Goal: Task Accomplishment & Management: Use online tool/utility

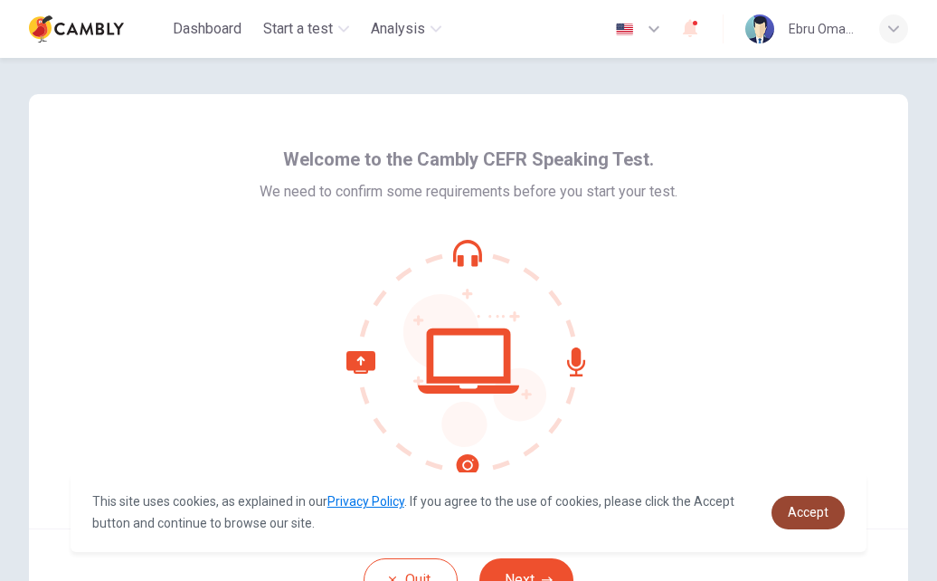
click at [777, 515] on link "Accept" at bounding box center [807, 512] width 73 height 33
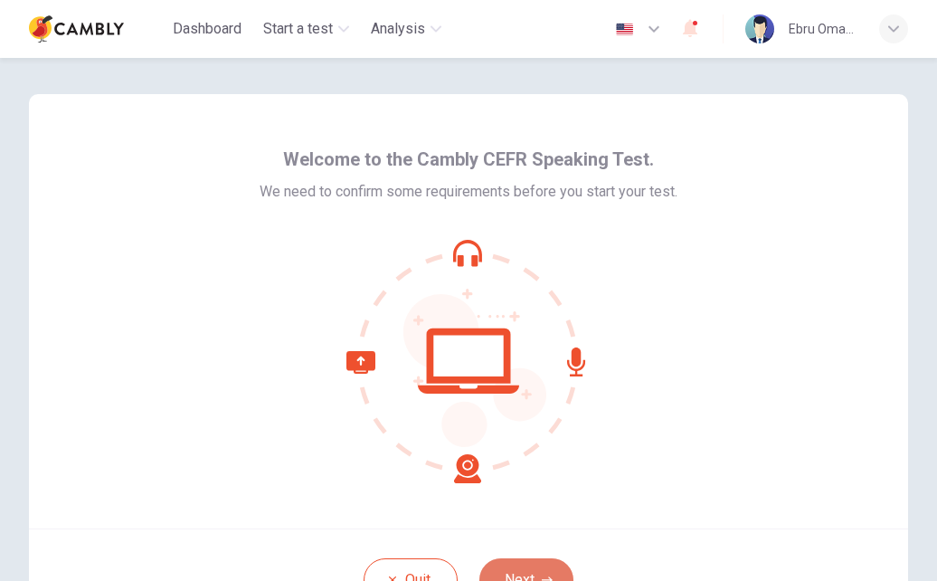
click at [523, 562] on button "Next" at bounding box center [526, 579] width 94 height 43
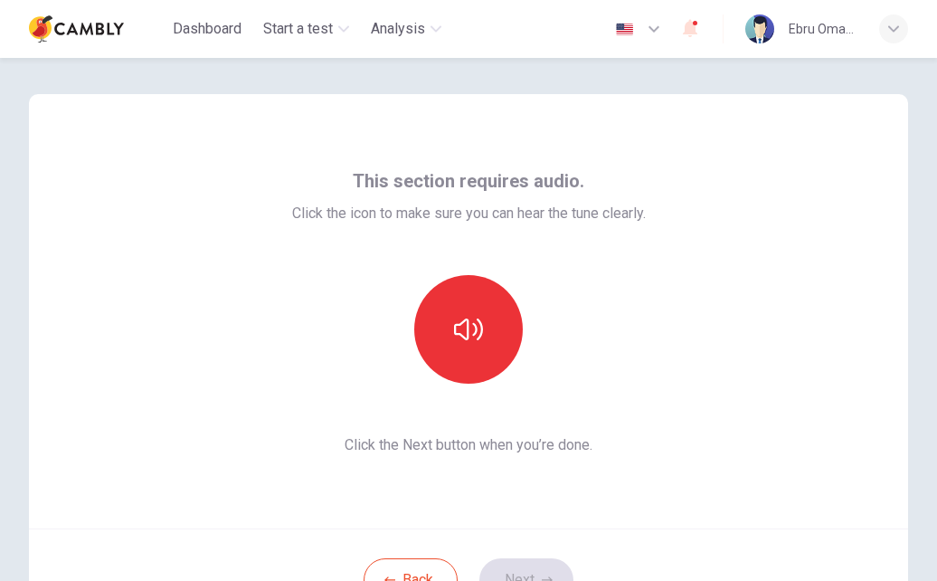
scroll to position [88, 0]
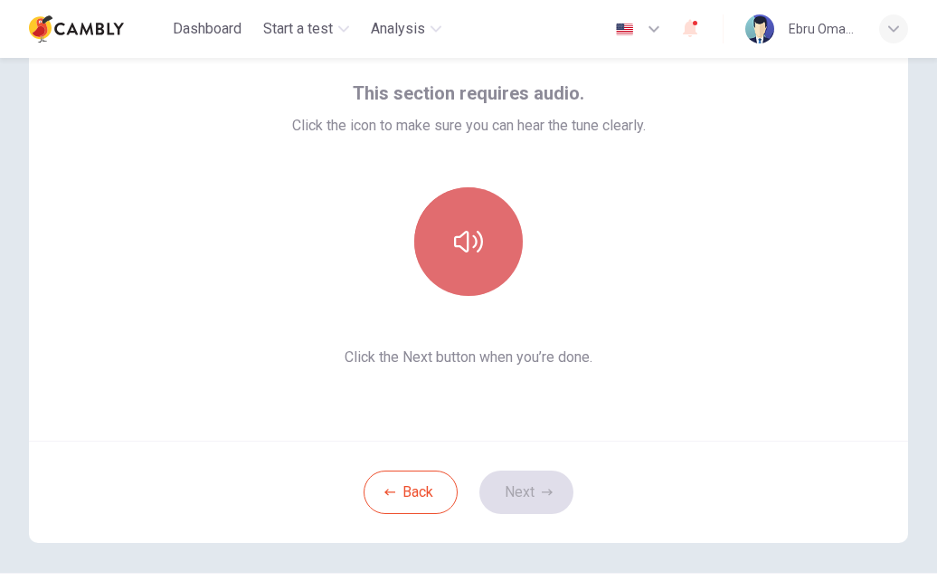
click at [439, 249] on button "button" at bounding box center [468, 241] width 109 height 109
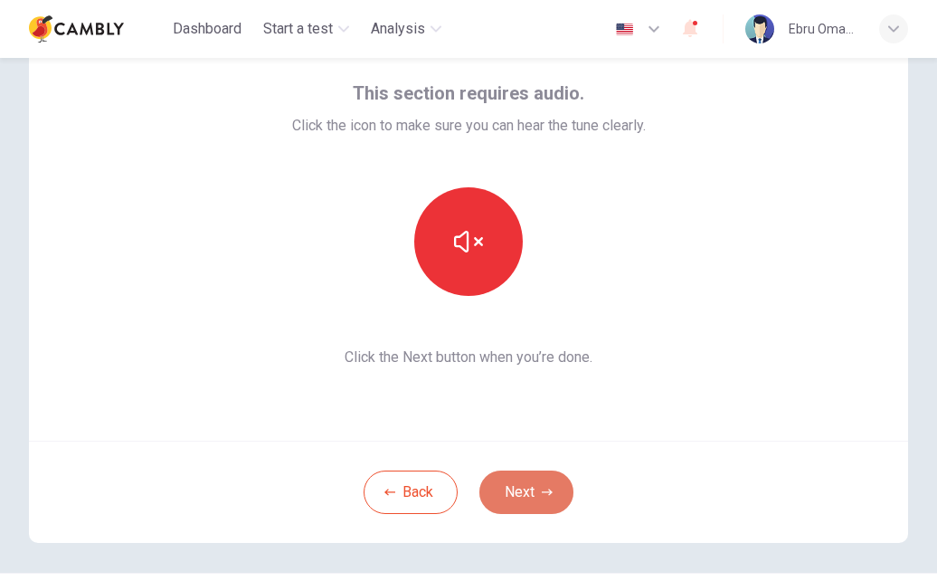
click at [517, 486] on button "Next" at bounding box center [526, 491] width 94 height 43
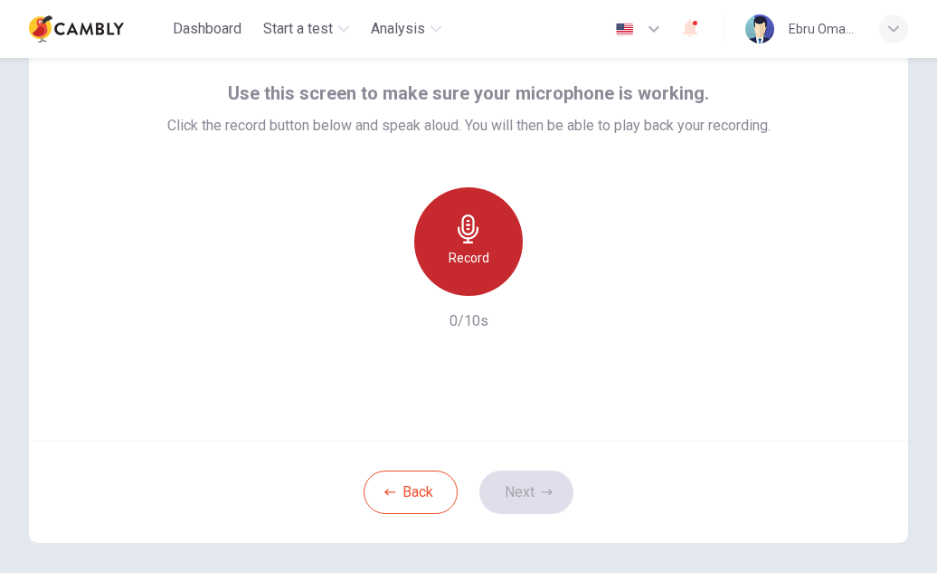
click at [463, 250] on h6 "Record" at bounding box center [469, 258] width 41 height 22
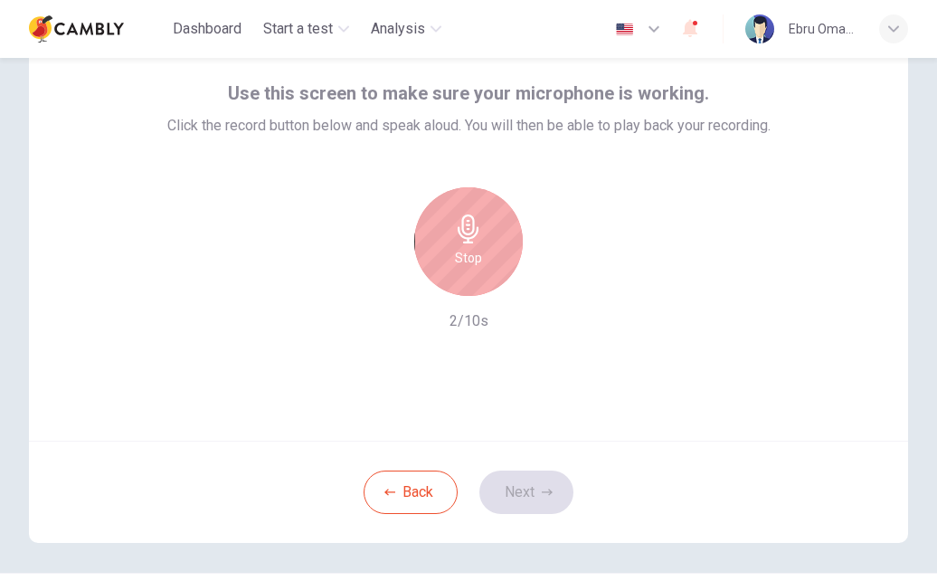
click at [465, 270] on div "Stop" at bounding box center [468, 241] width 109 height 109
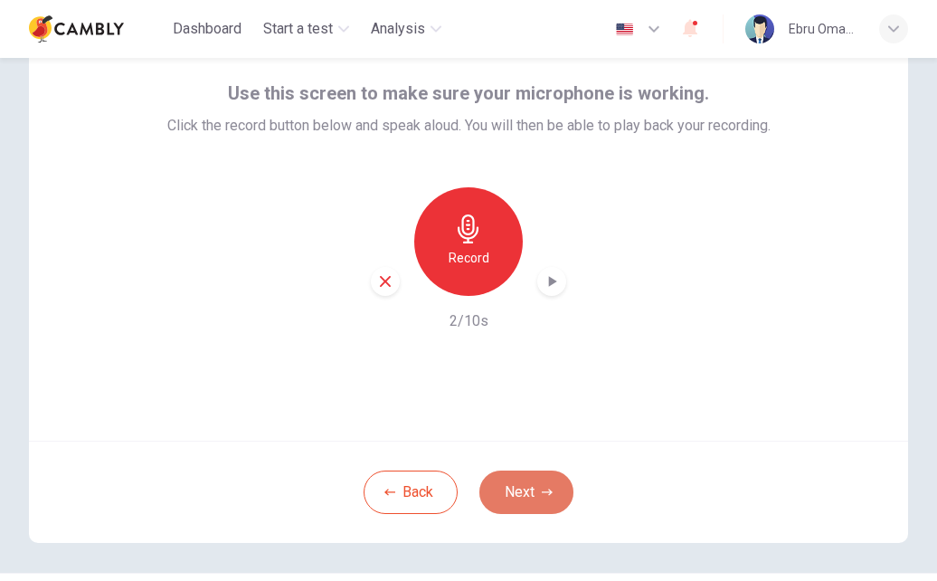
click at [531, 493] on button "Next" at bounding box center [526, 491] width 94 height 43
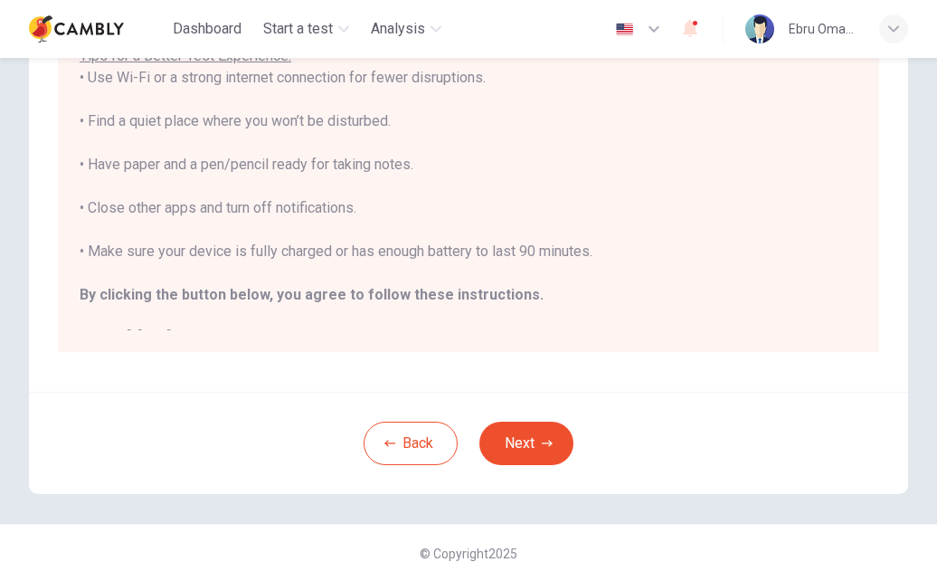
scroll to position [367, 0]
click at [544, 449] on button "Next" at bounding box center [526, 442] width 94 height 43
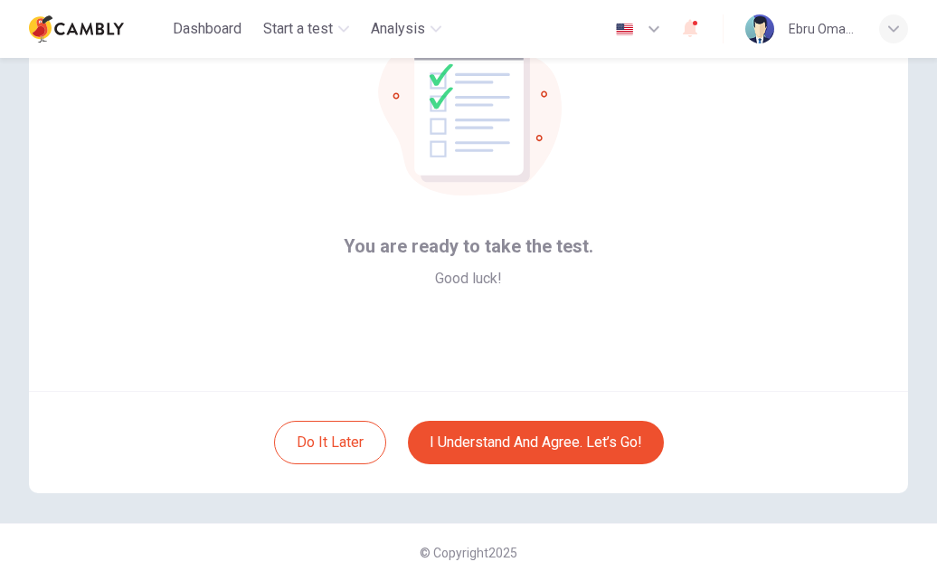
scroll to position [0, 0]
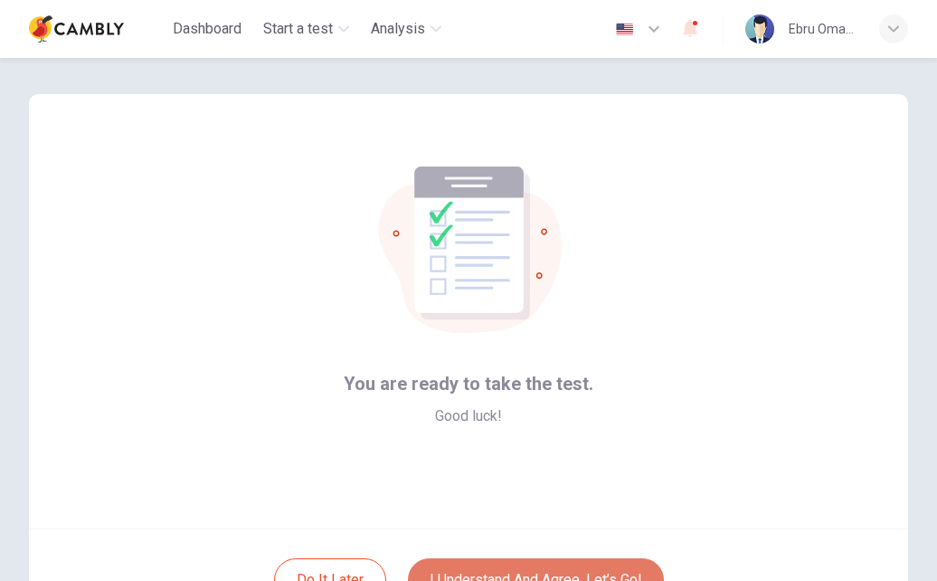
click at [600, 569] on button "I understand and agree. Let’s go!" at bounding box center [536, 579] width 256 height 43
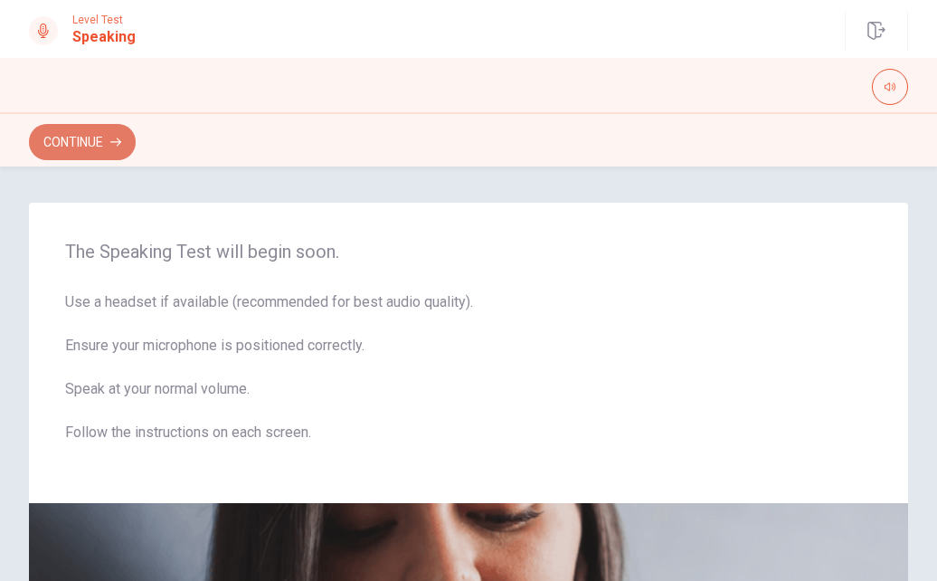
click at [103, 140] on button "Continue" at bounding box center [82, 142] width 107 height 36
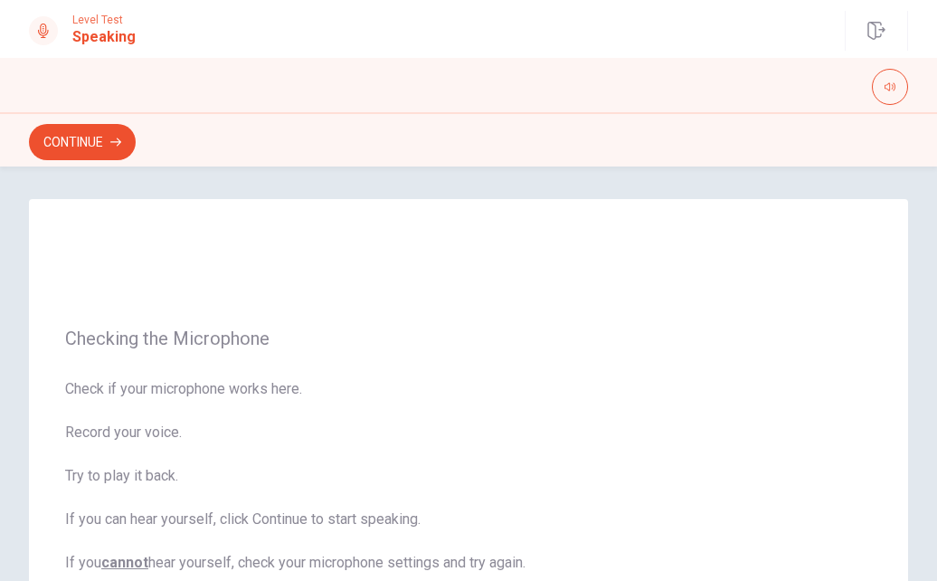
scroll to position [365, 0]
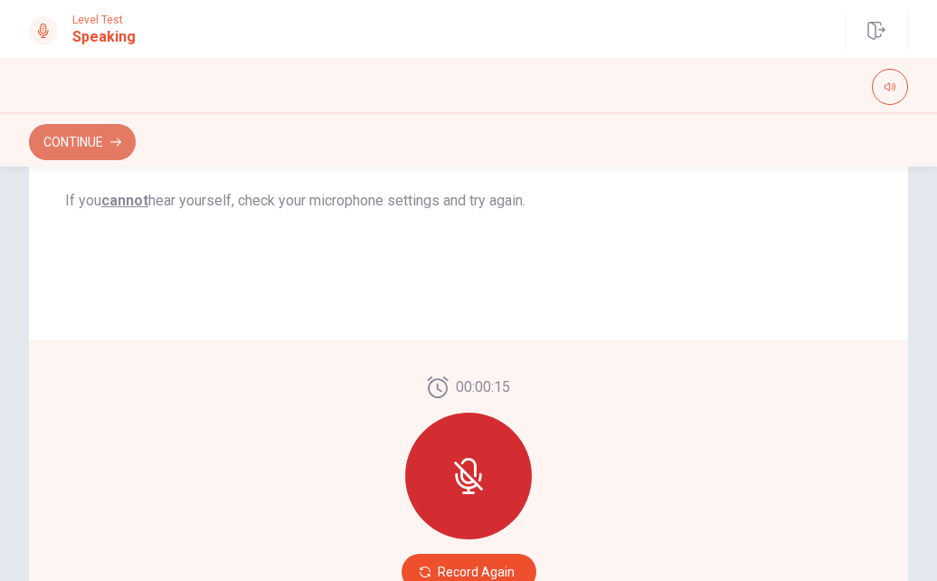
click at [94, 137] on button "Continue" at bounding box center [82, 142] width 107 height 36
